Goal: Information Seeking & Learning: Learn about a topic

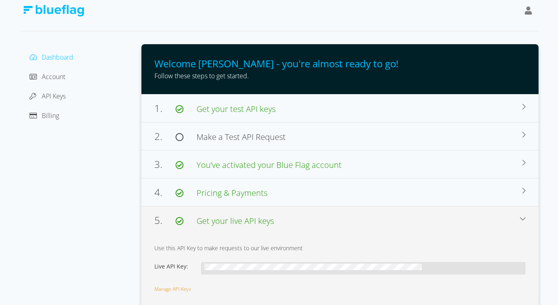
scroll to position [9, 0]
click at [245, 198] on div "4. Pricing & Payments" at bounding box center [338, 192] width 368 height 15
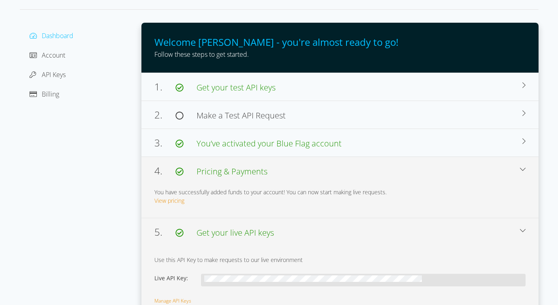
scroll to position [43, 0]
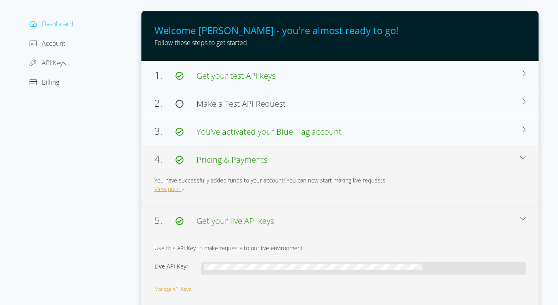
click at [183, 191] on link "View pricing" at bounding box center [169, 189] width 30 height 8
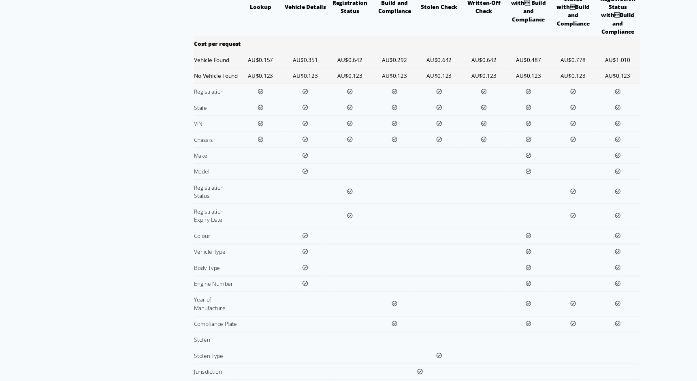
scroll to position [135, 0]
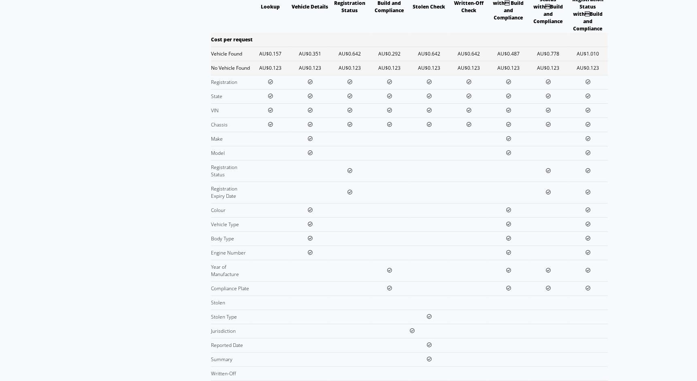
drag, startPoint x: 695, startPoint y: 168, endPoint x: 697, endPoint y: 152, distance: 15.9
click at [557, 153] on div "Dashboard Account API Keys Billing Pricing Our pricing is pay as you go Lookup …" at bounding box center [348, 183] width 697 height 636
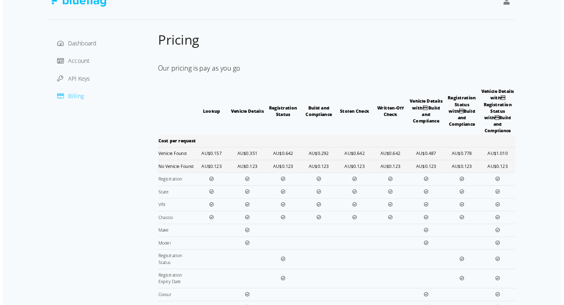
scroll to position [0, 0]
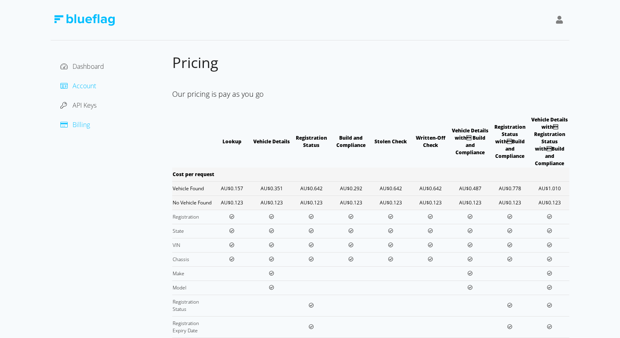
click at [92, 82] on span "Account" at bounding box center [84, 85] width 23 height 9
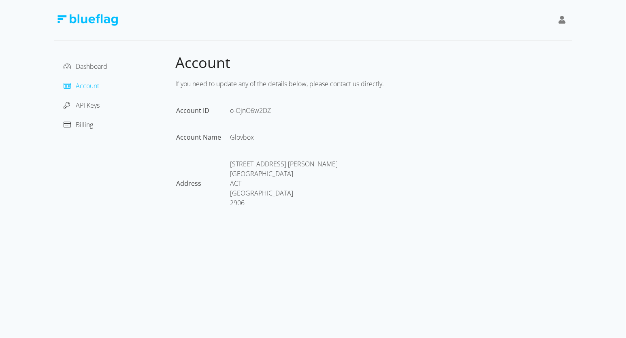
click at [94, 75] on div "Dashboard Account API Keys Billing" at bounding box center [114, 95] width 109 height 71
click at [94, 70] on div "Dashboard" at bounding box center [114, 66] width 109 height 13
click at [96, 66] on span "Dashboard" at bounding box center [92, 66] width 32 height 9
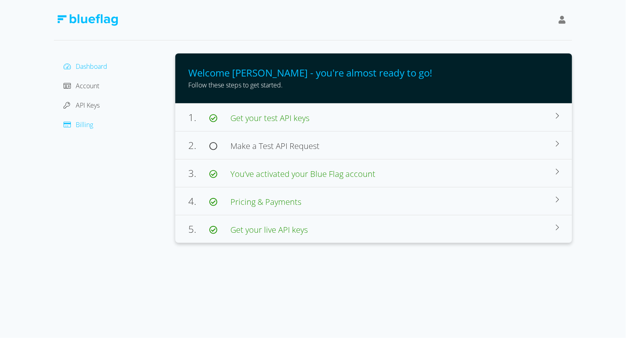
click at [68, 126] on icon at bounding box center [67, 125] width 7 height 6
